Goal: Go to known website: Access a specific website the user already knows

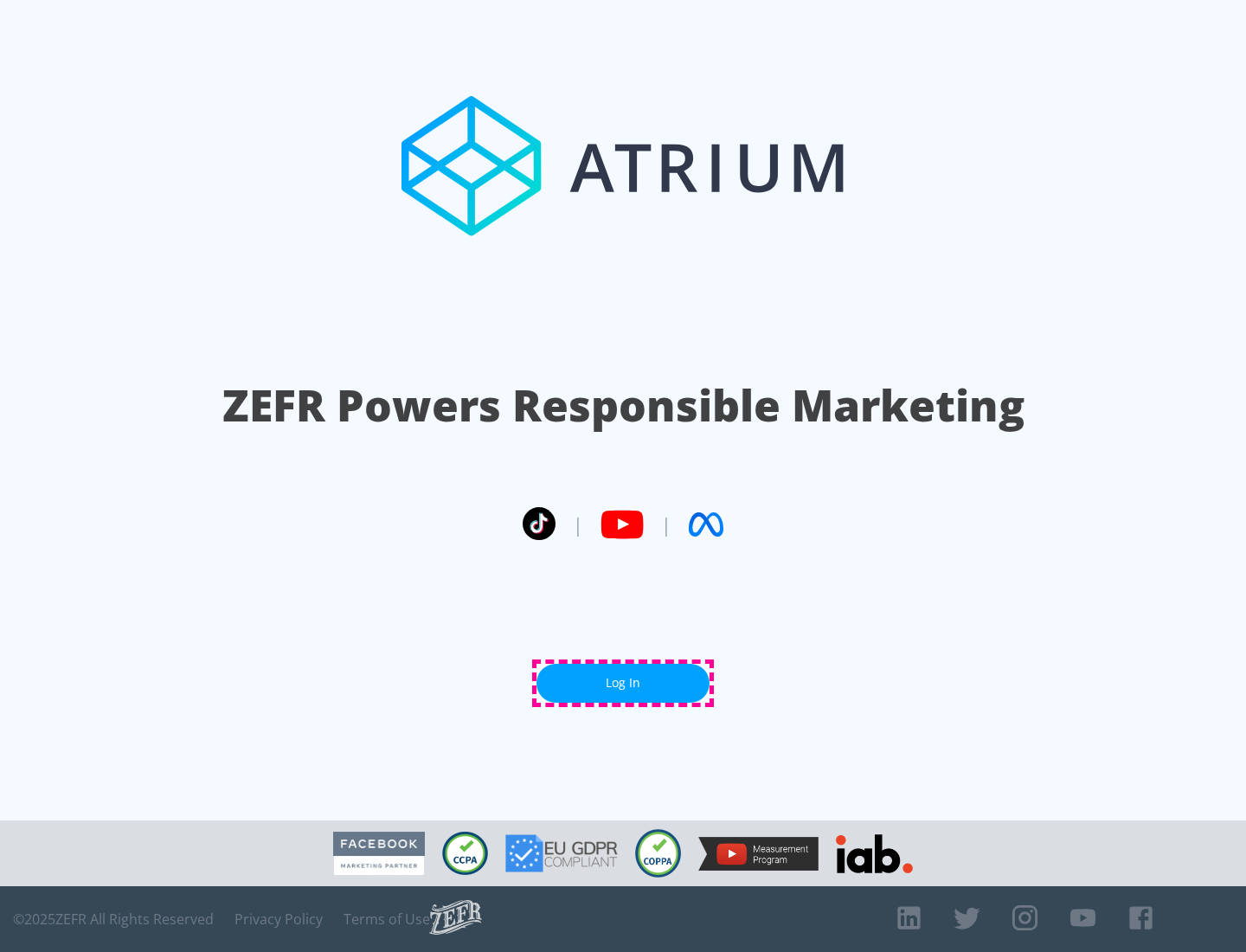
click at [623, 682] on link "Log In" at bounding box center [623, 682] width 174 height 39
